Goal: Find specific page/section: Find specific page/section

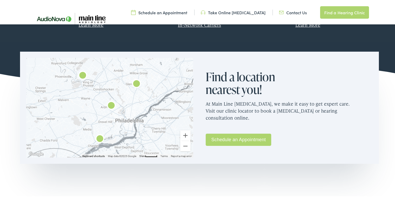
scroll to position [330, 0]
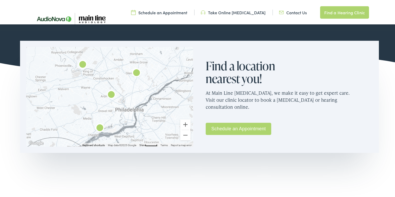
click at [97, 126] on img "Main Line Audiology by AudioNova" at bounding box center [100, 127] width 12 height 12
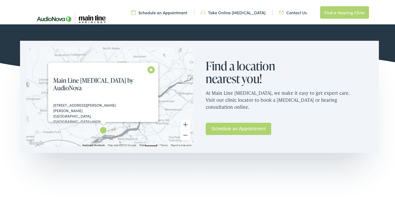
click at [147, 69] on button "Close" at bounding box center [151, 68] width 9 height 9
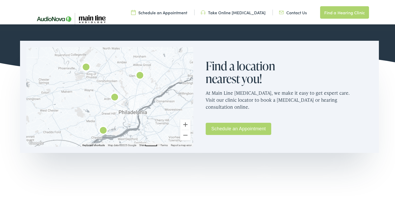
click at [114, 97] on img "Main Line Audiology by AudioNova" at bounding box center [114, 97] width 12 height 12
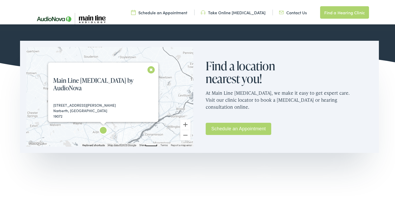
click at [147, 69] on button "Close" at bounding box center [151, 68] width 9 height 9
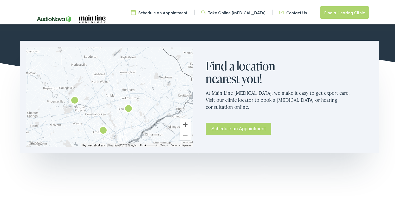
click at [74, 100] on img "Main Line Audiology by AudioNova" at bounding box center [74, 100] width 12 height 12
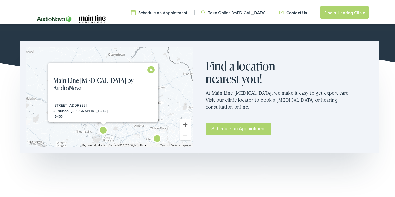
click at [148, 69] on button "Close" at bounding box center [151, 68] width 9 height 9
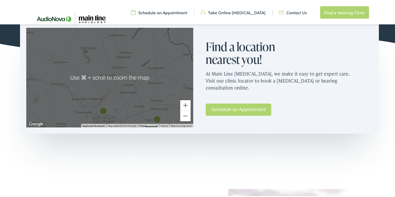
scroll to position [338, 0]
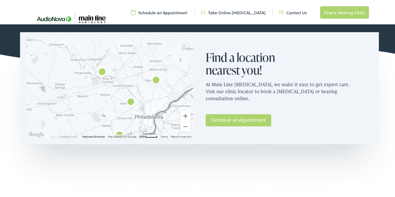
drag, startPoint x: 163, startPoint y: 116, endPoint x: 162, endPoint y: 65, distance: 50.7
click at [162, 65] on div at bounding box center [109, 87] width 167 height 100
click at [155, 78] on img "AudioNova" at bounding box center [156, 79] width 12 height 12
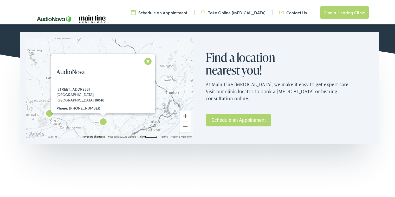
click at [146, 62] on button "Close" at bounding box center [147, 60] width 9 height 9
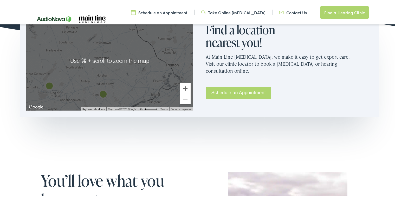
scroll to position [325, 0]
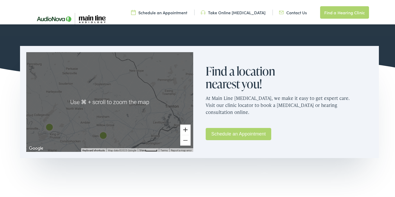
click at [184, 129] on button "Zoom in" at bounding box center [185, 129] width 10 height 10
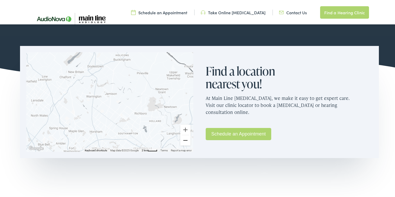
click at [184, 140] on button "Zoom out" at bounding box center [185, 139] width 10 height 10
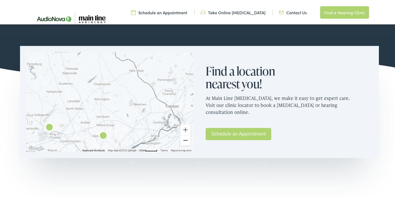
click at [184, 140] on button "Zoom out" at bounding box center [185, 139] width 10 height 10
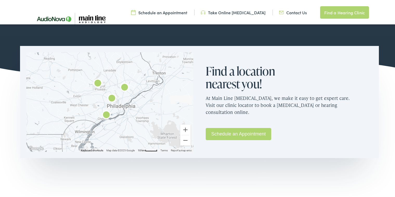
drag, startPoint x: 125, startPoint y: 118, endPoint x: 147, endPoint y: 77, distance: 46.4
click at [147, 77] on div at bounding box center [109, 101] width 167 height 100
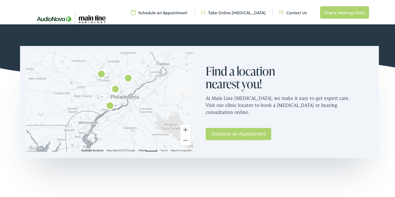
click at [107, 103] on img "Main Line Audiology by AudioNova" at bounding box center [110, 105] width 12 height 12
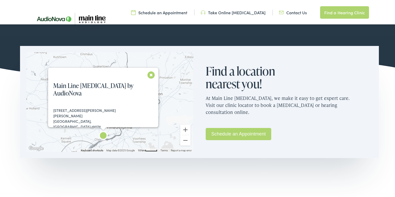
click at [148, 74] on button "Close" at bounding box center [151, 73] width 9 height 9
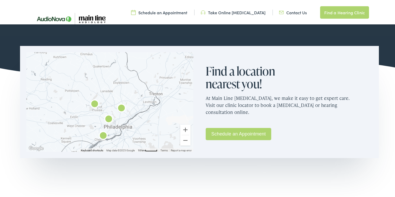
click at [106, 117] on img "Main Line Audiology by AudioNova" at bounding box center [108, 119] width 12 height 12
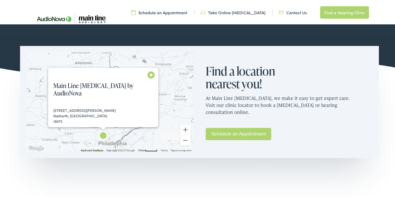
click at [147, 72] on button "Close" at bounding box center [151, 73] width 9 height 9
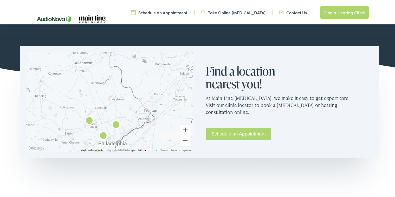
click at [89, 122] on img "Main Line Audiology by AudioNova" at bounding box center [89, 120] width 12 height 12
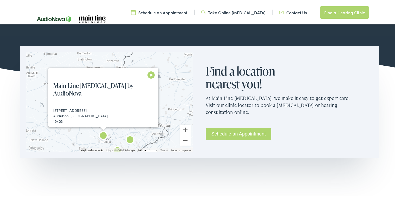
click at [149, 74] on button "Close" at bounding box center [151, 73] width 9 height 9
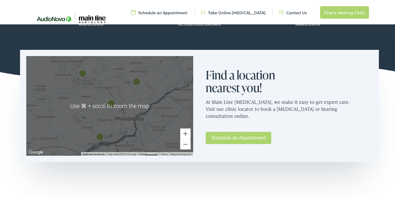
scroll to position [322, 0]
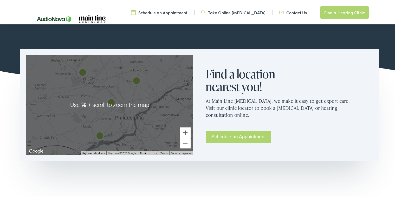
click at [98, 135] on img "Main Line Audiology by AudioNova" at bounding box center [100, 135] width 12 height 12
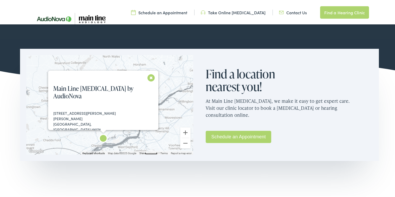
click at [125, 114] on div "[STREET_ADDRESS][PERSON_NAME][PERSON_NAME] Phone: [PHONE_NUMBER] [DATE]: 08:30 …" at bounding box center [105, 144] width 115 height 71
click at [130, 114] on div "[STREET_ADDRESS][PERSON_NAME][PERSON_NAME] Phone: [PHONE_NUMBER] [DATE]: 08:30 …" at bounding box center [105, 144] width 115 height 71
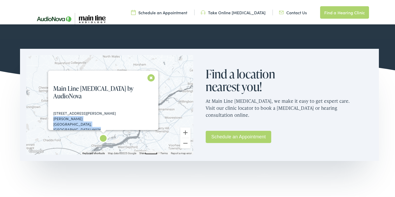
click at [147, 77] on button "Close" at bounding box center [151, 76] width 9 height 9
